Goal: Information Seeking & Learning: Find specific fact

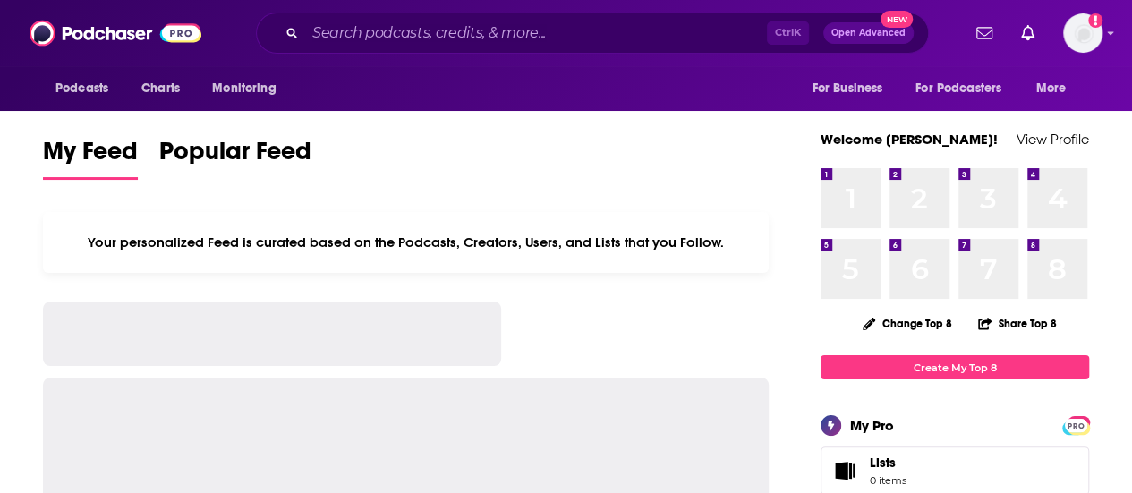
click at [518, 42] on input "Search podcasts, credits, & more..." at bounding box center [536, 33] width 462 height 29
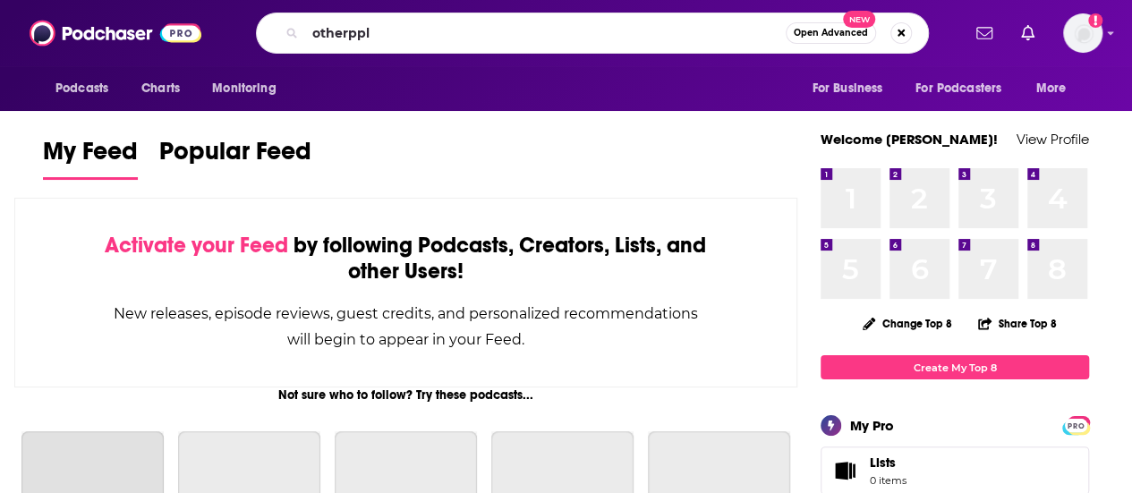
type input "otherppl"
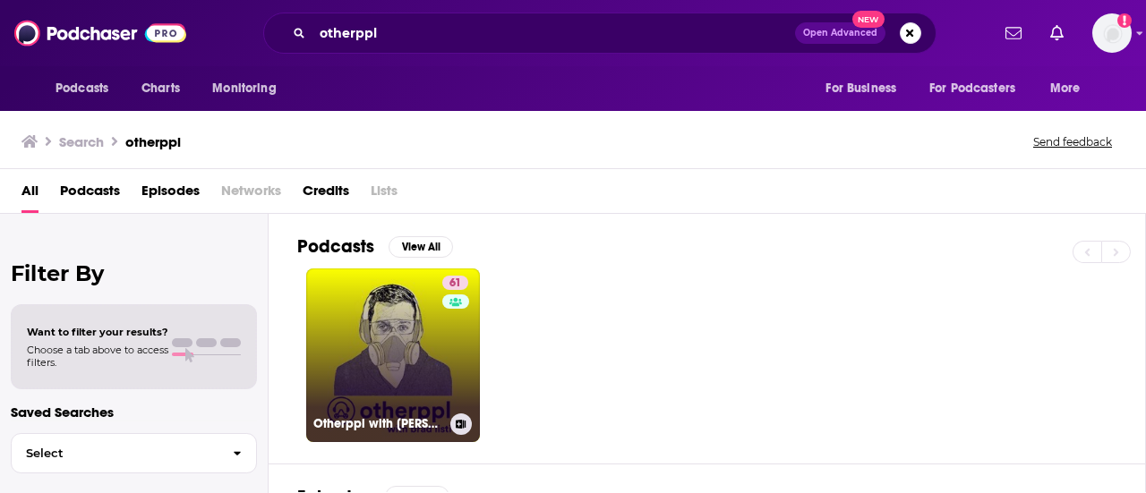
click at [340, 352] on link "61 Otherppl with [PERSON_NAME]" at bounding box center [393, 356] width 174 height 174
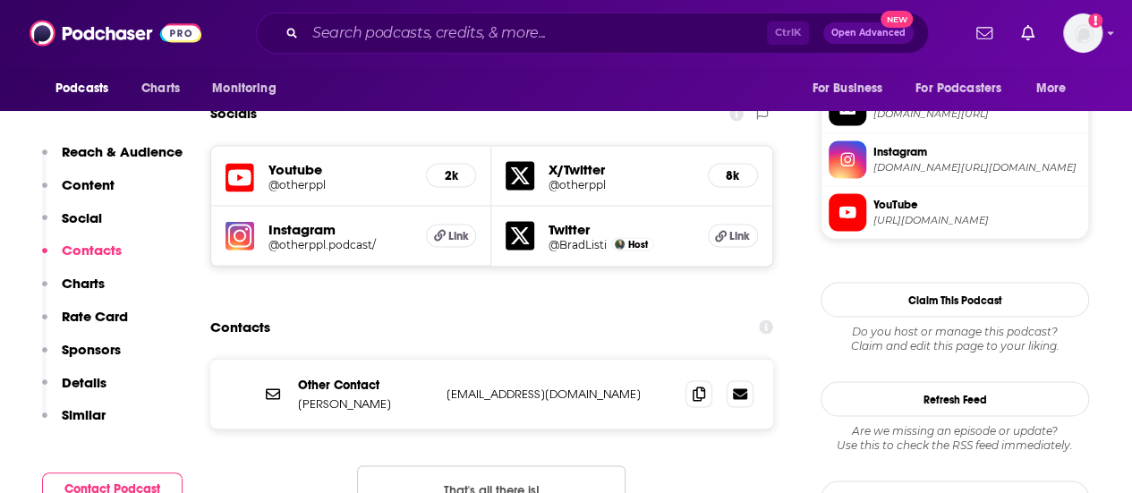
scroll to position [1522, 0]
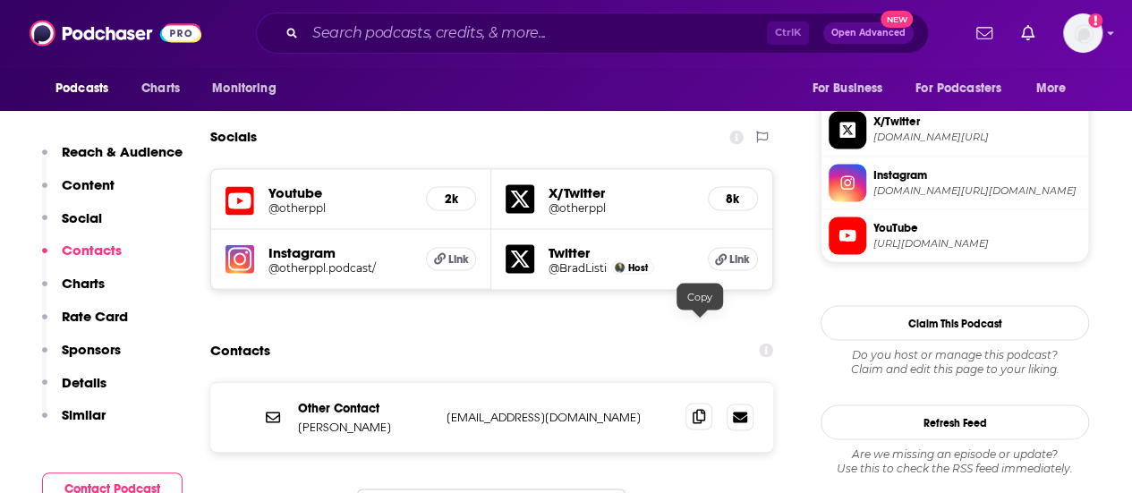
click at [695, 409] on icon at bounding box center [699, 416] width 13 height 14
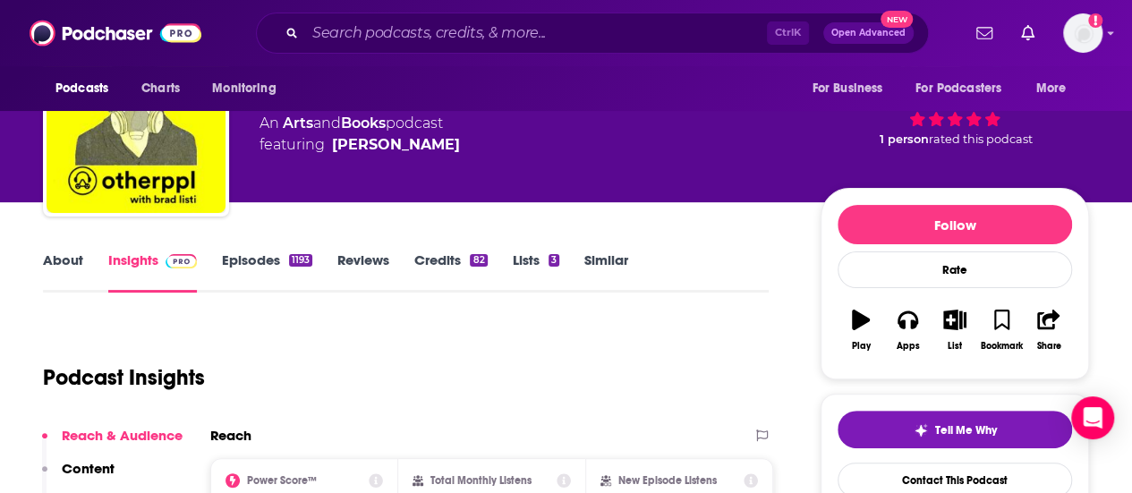
scroll to position [0, 0]
